Goal: Information Seeking & Learning: Check status

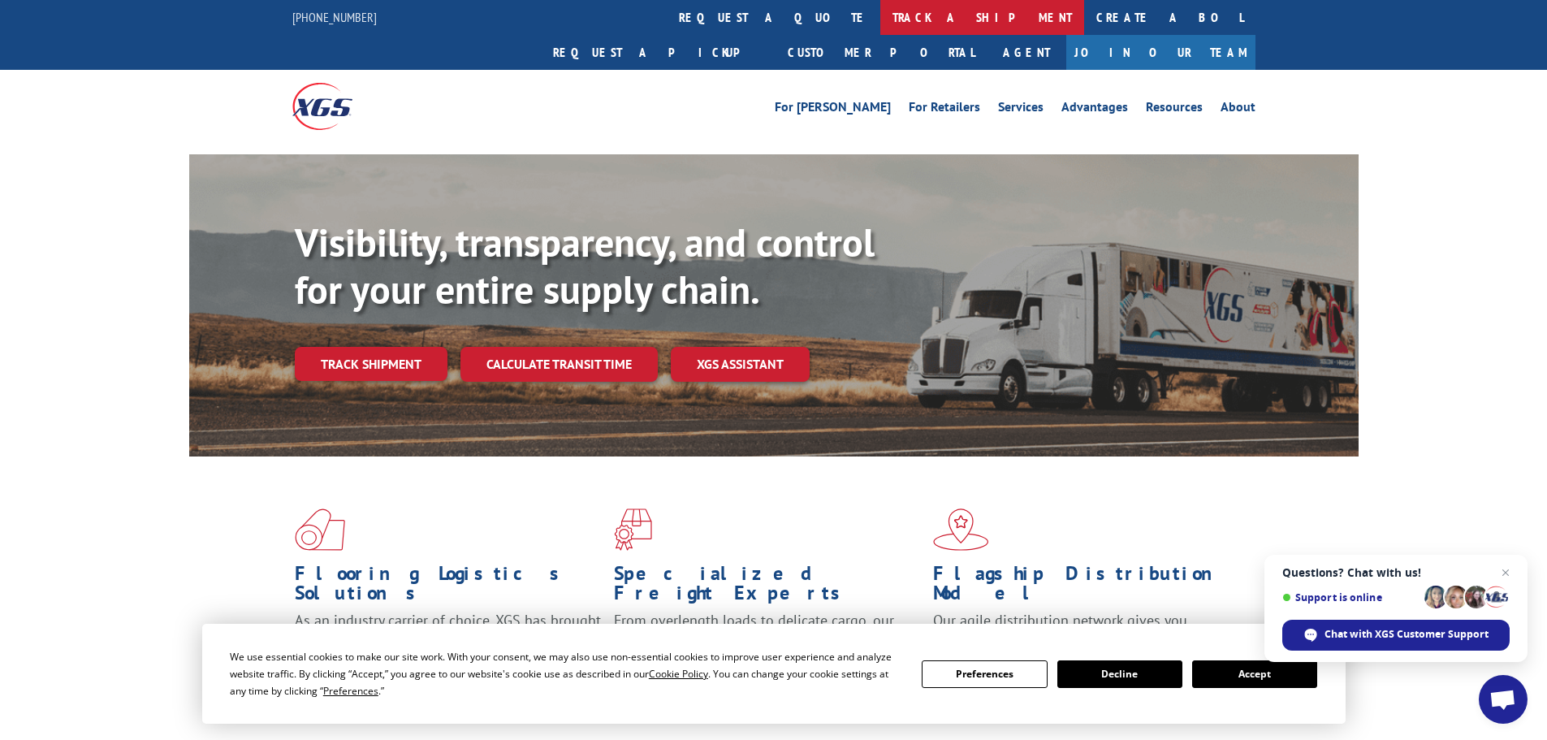
click at [880, 11] on link "track a shipment" at bounding box center [982, 17] width 204 height 35
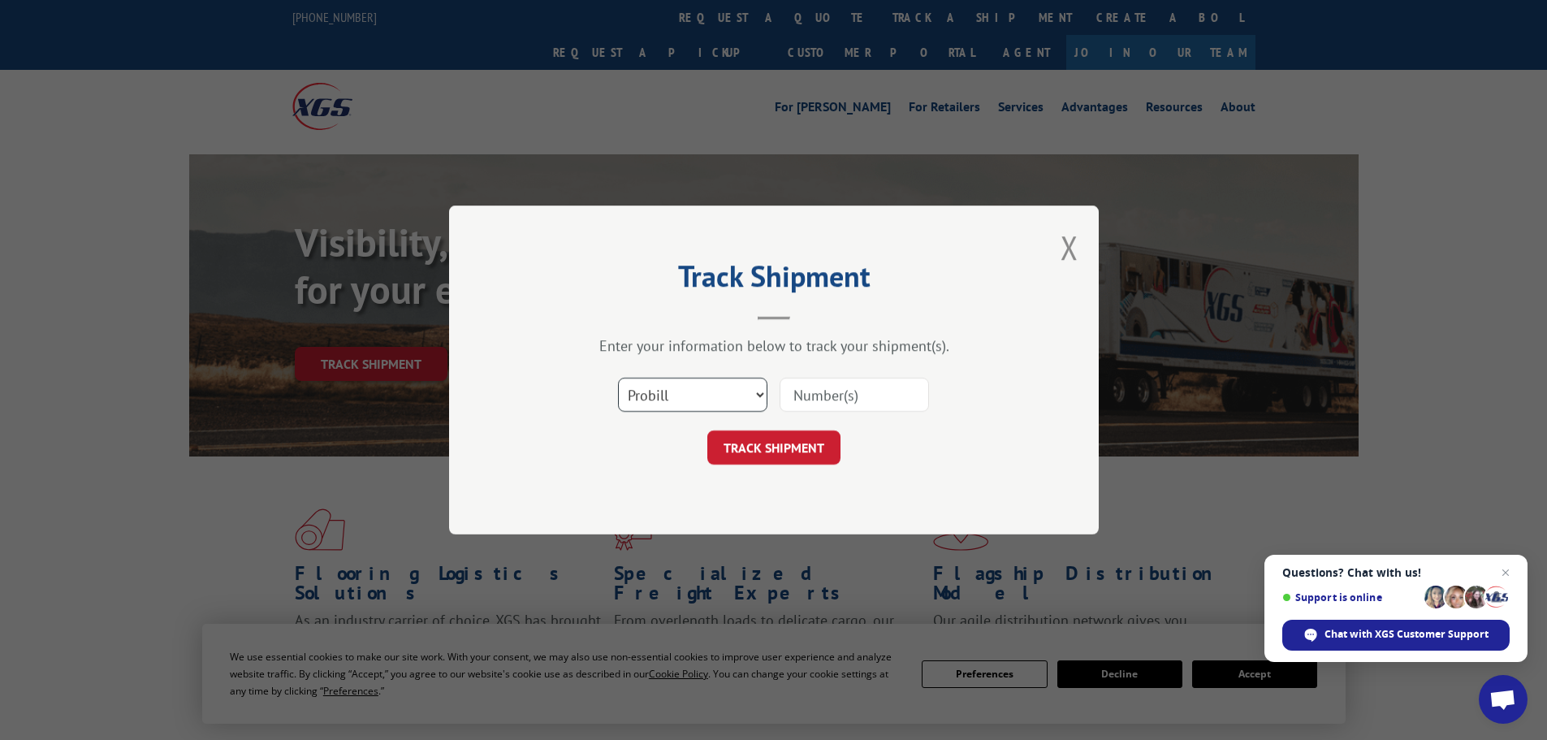
click at [730, 399] on select "Select category... Probill BOL PO" at bounding box center [692, 395] width 149 height 34
click at [805, 396] on input at bounding box center [853, 395] width 149 height 34
paste input "17620533"
type input "17620533"
click at [809, 462] on button "TRACK SHIPMENT" at bounding box center [773, 447] width 133 height 34
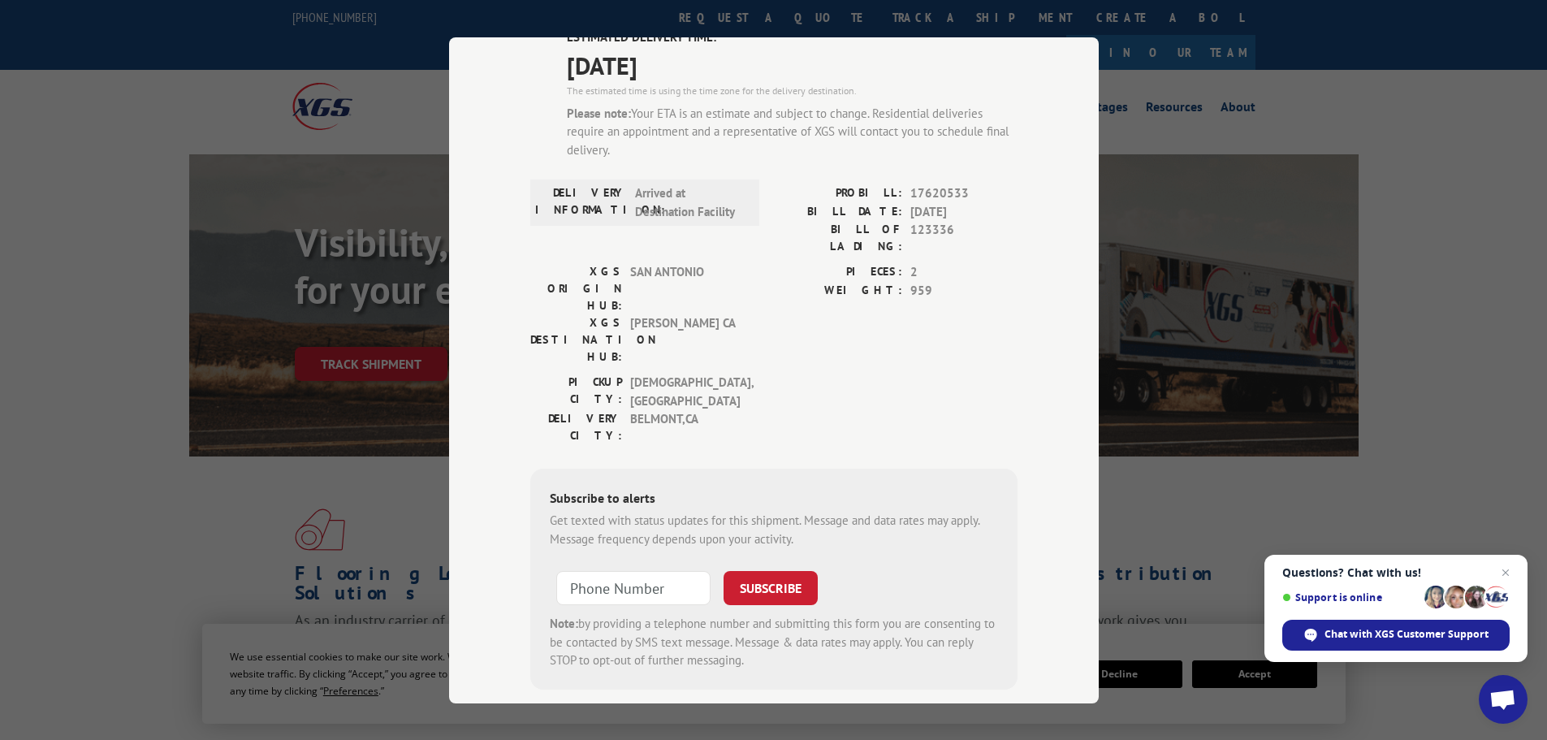
scroll to position [58, 0]
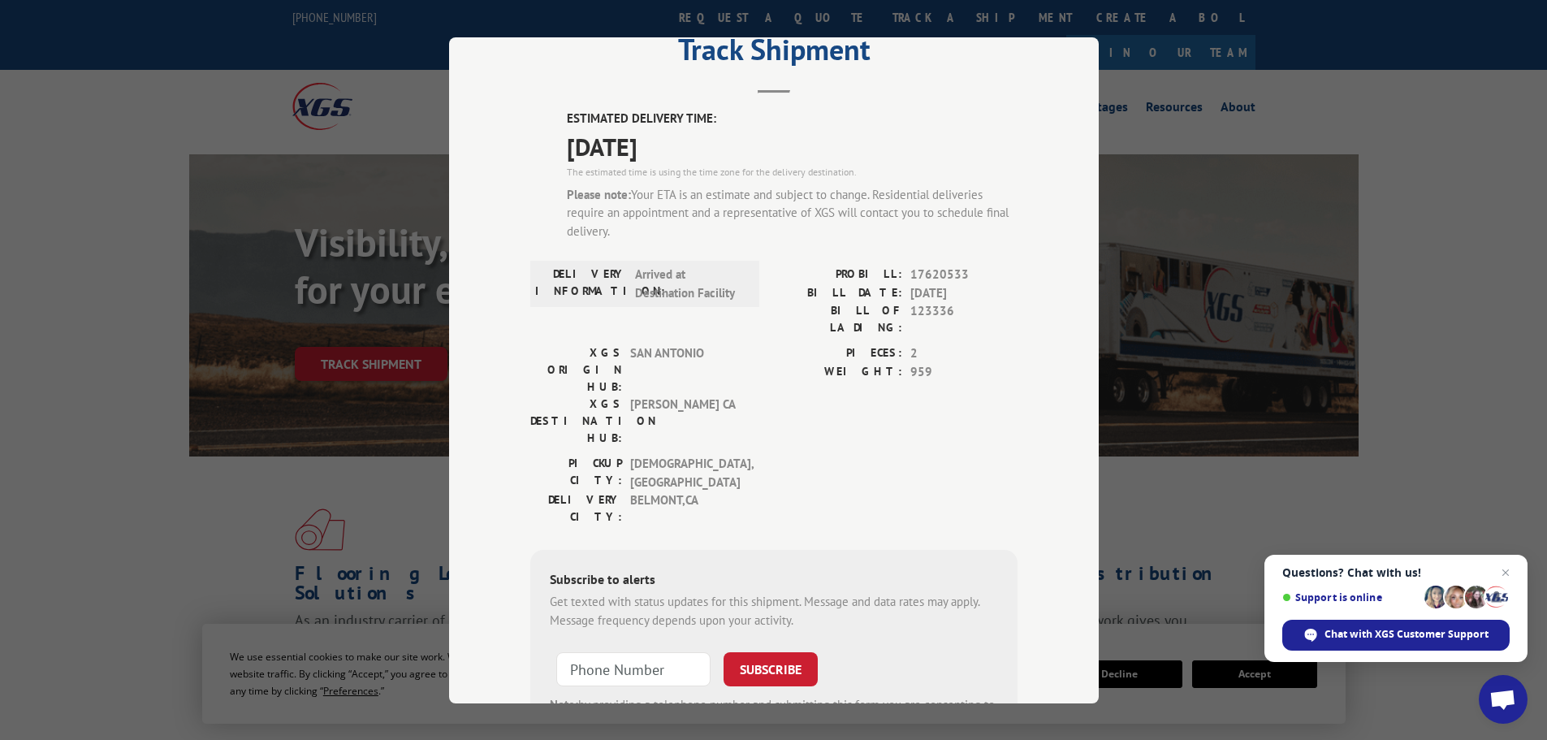
click at [1214, 124] on div "Track Shipment ESTIMATED DELIVERY TIME: [DATE] The estimated time is using the …" at bounding box center [773, 370] width 1547 height 740
click at [1259, 48] on div "Track Shipment ESTIMATED DELIVERY TIME: [DATE] The estimated time is using the …" at bounding box center [773, 370] width 1547 height 740
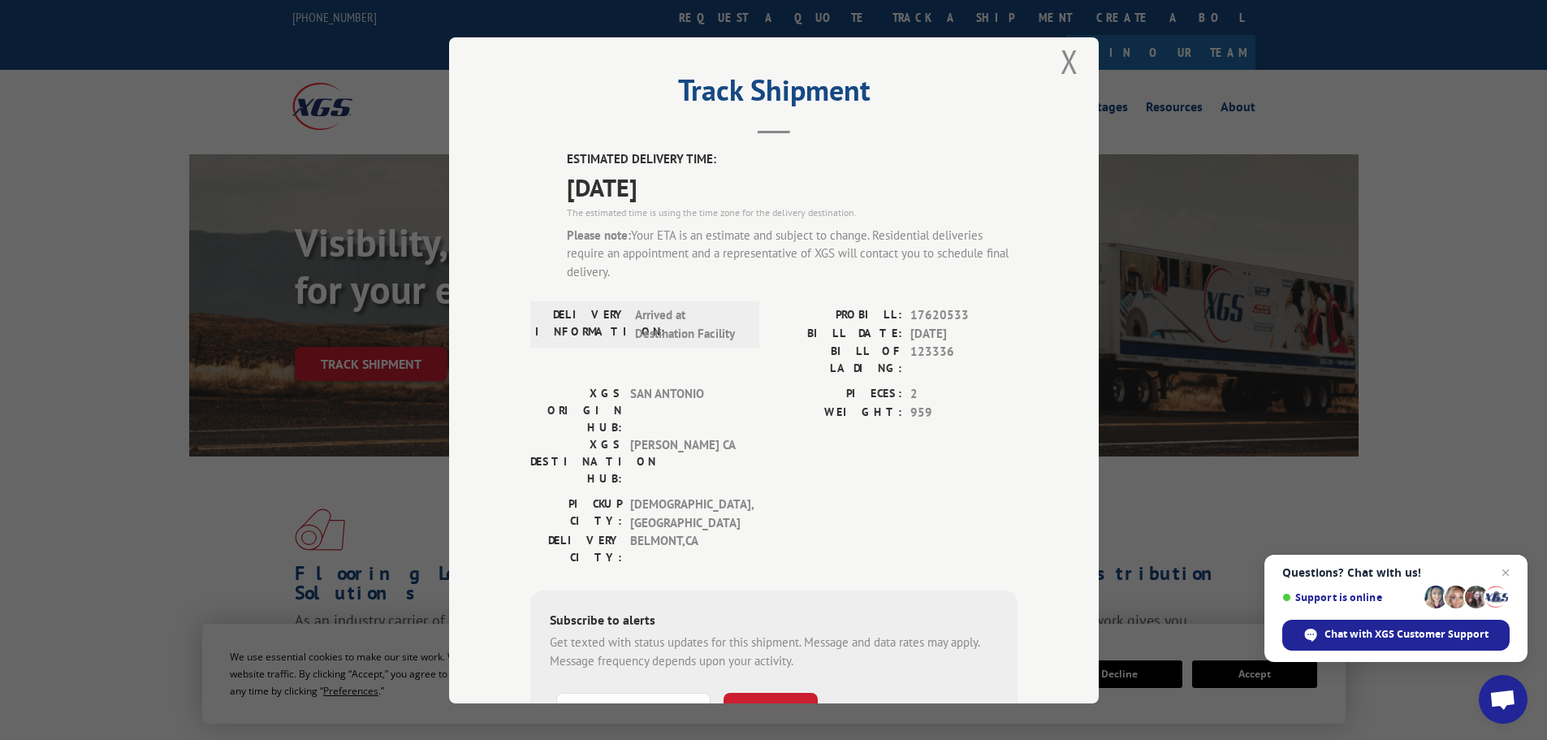
scroll to position [0, 0]
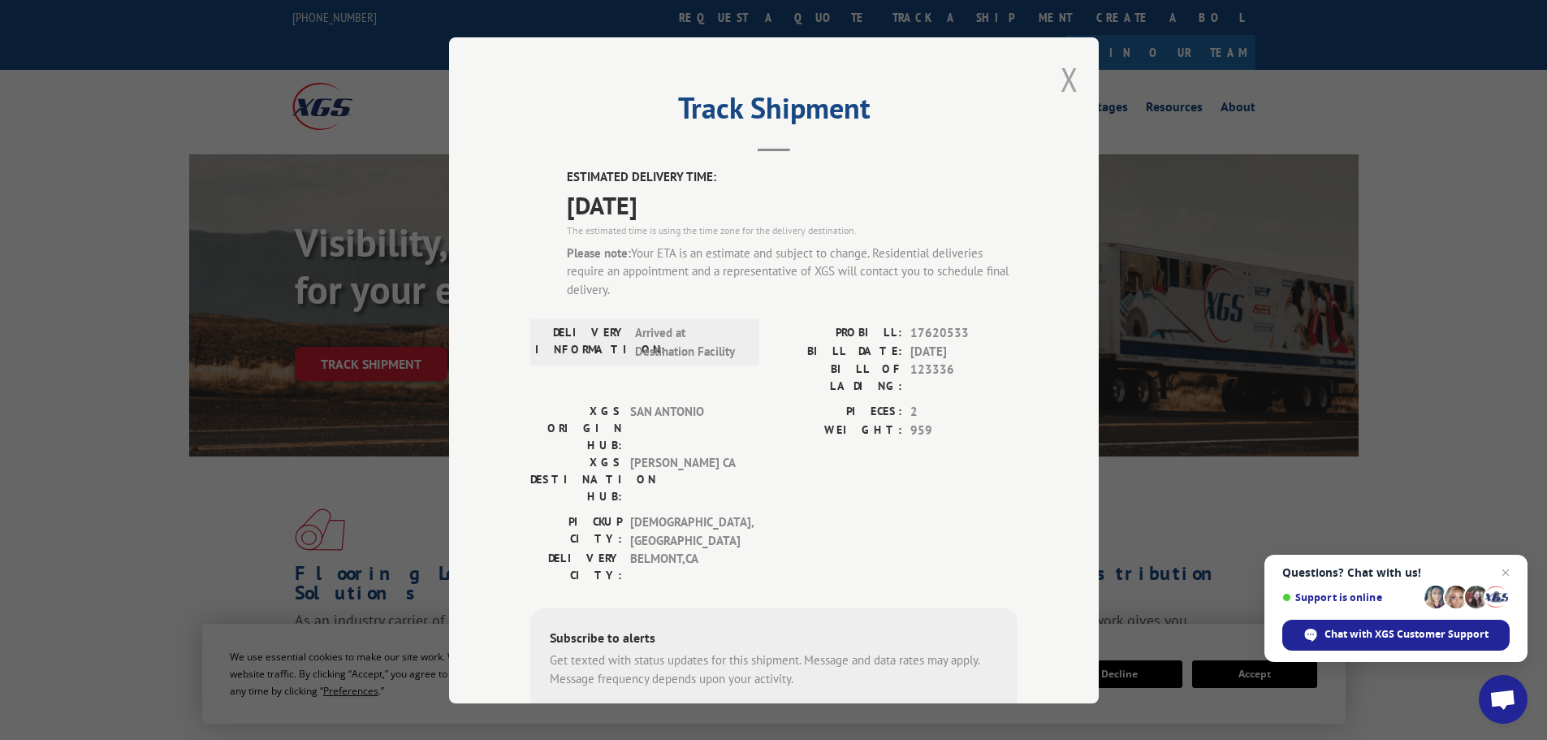
click at [1062, 87] on button "Close modal" at bounding box center [1069, 79] width 18 height 43
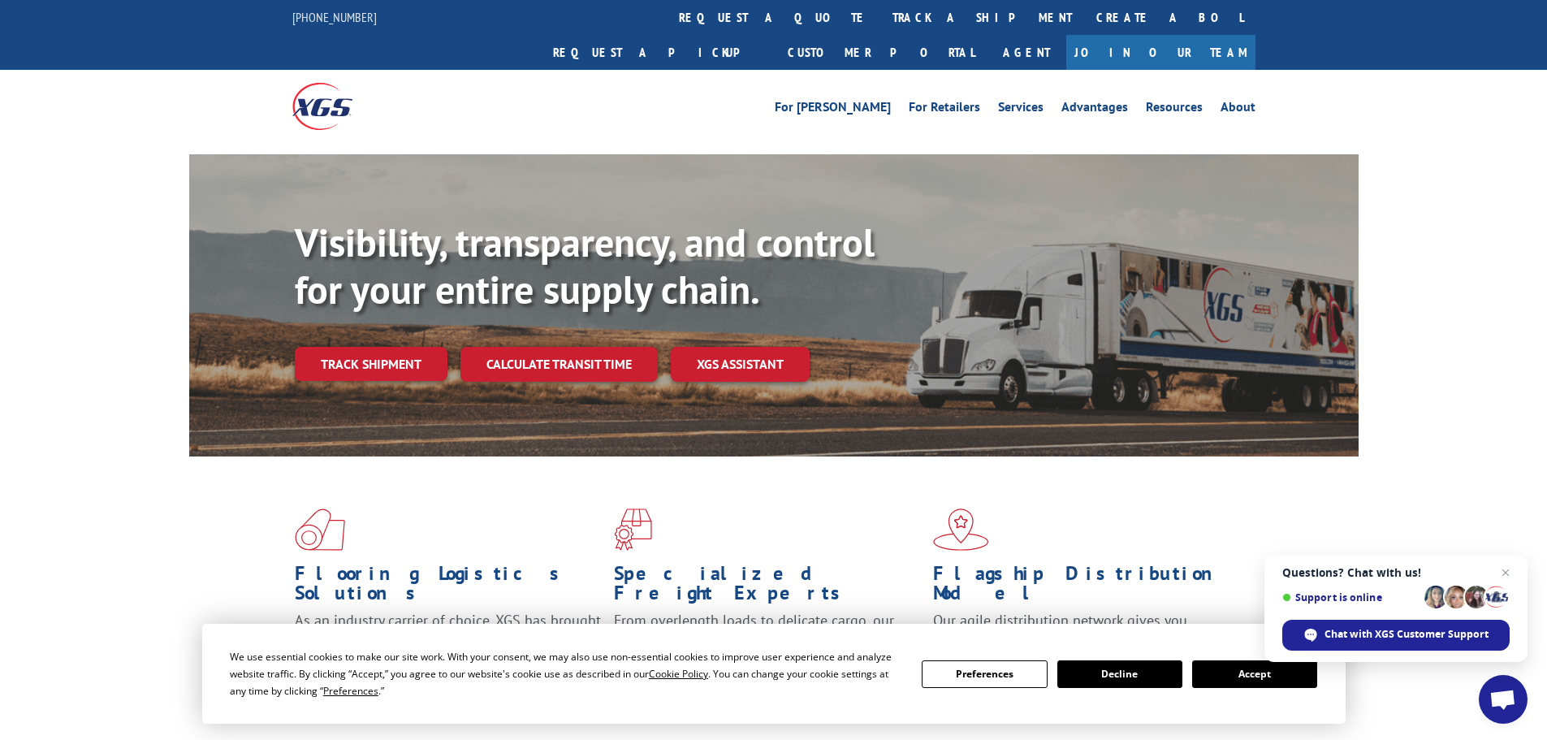
click at [1390, 521] on div "Flooring Logistics Solutions As an industry carrier of choice, XGS has brought …" at bounding box center [773, 619] width 1547 height 326
click at [880, 29] on link "track a shipment" at bounding box center [982, 17] width 204 height 35
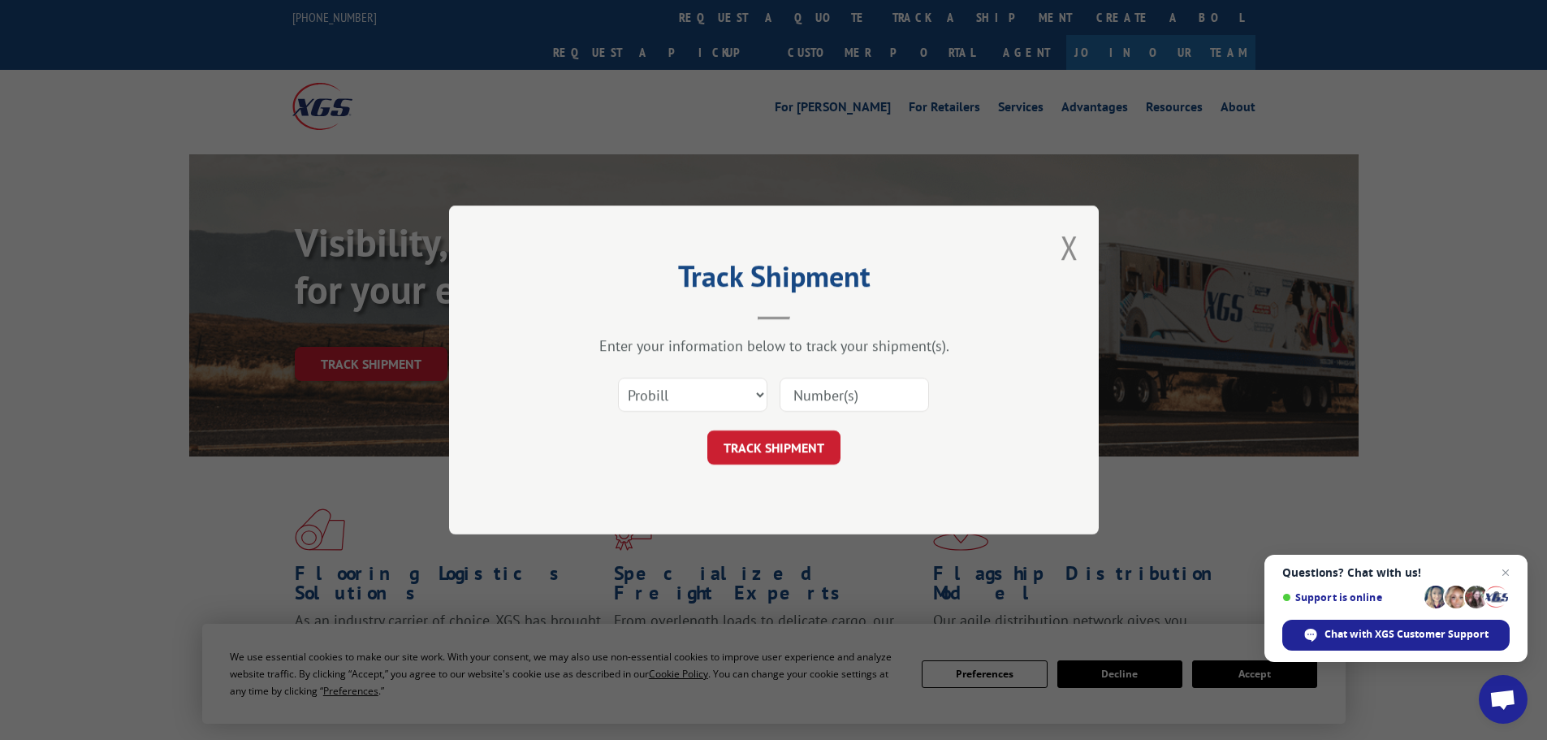
click at [813, 388] on input at bounding box center [853, 395] width 149 height 34
paste input "6CC9926"
type input "6CC9926"
drag, startPoint x: 861, startPoint y: 395, endPoint x: 764, endPoint y: 395, distance: 96.6
click at [764, 395] on div "Select category... Probill BOL PO 6CC9926" at bounding box center [773, 395] width 487 height 54
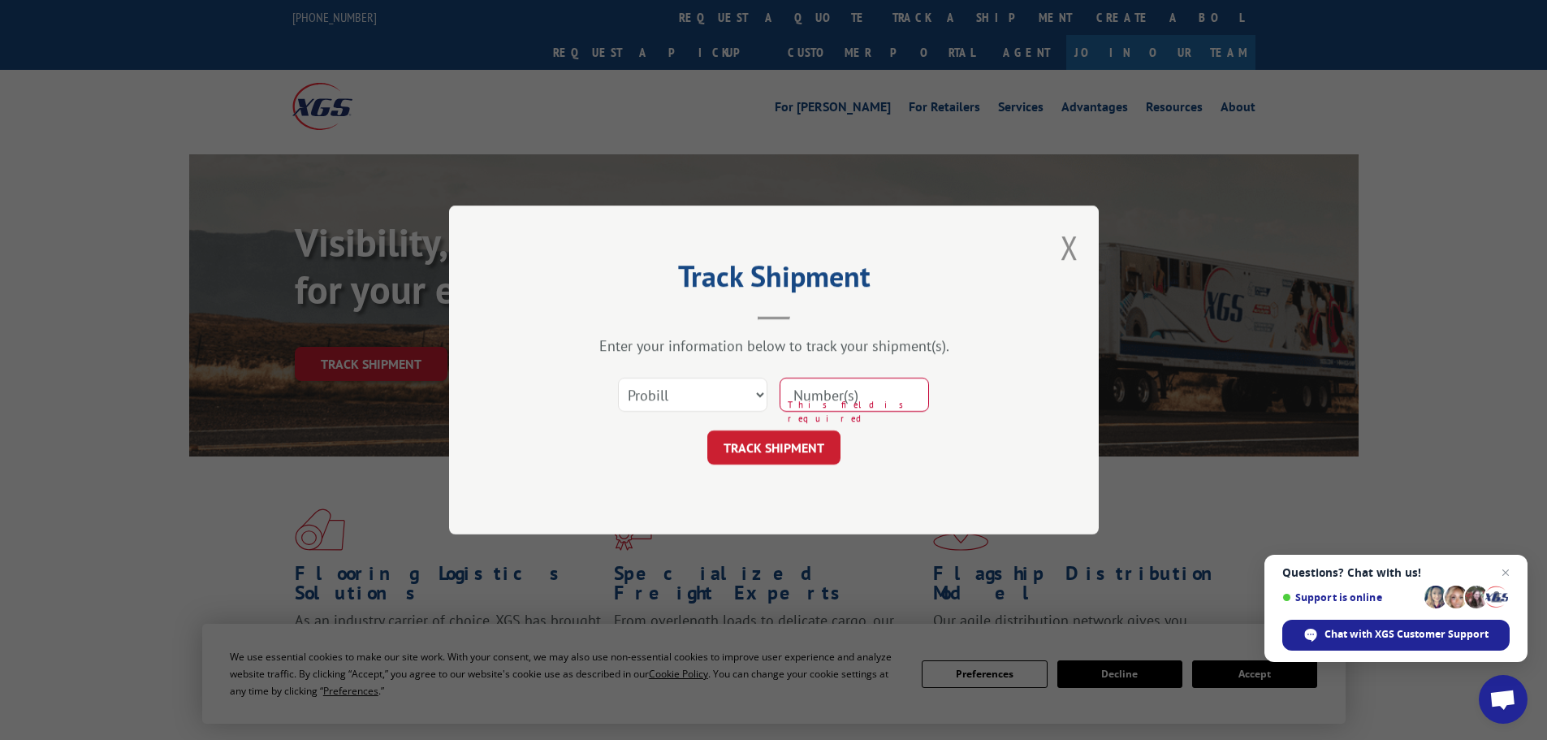
click at [811, 397] on input at bounding box center [853, 395] width 149 height 34
type input "17620533"
click at [809, 444] on button "TRACK SHIPMENT" at bounding box center [773, 447] width 133 height 34
